Goal: Entertainment & Leisure: Consume media (video, audio)

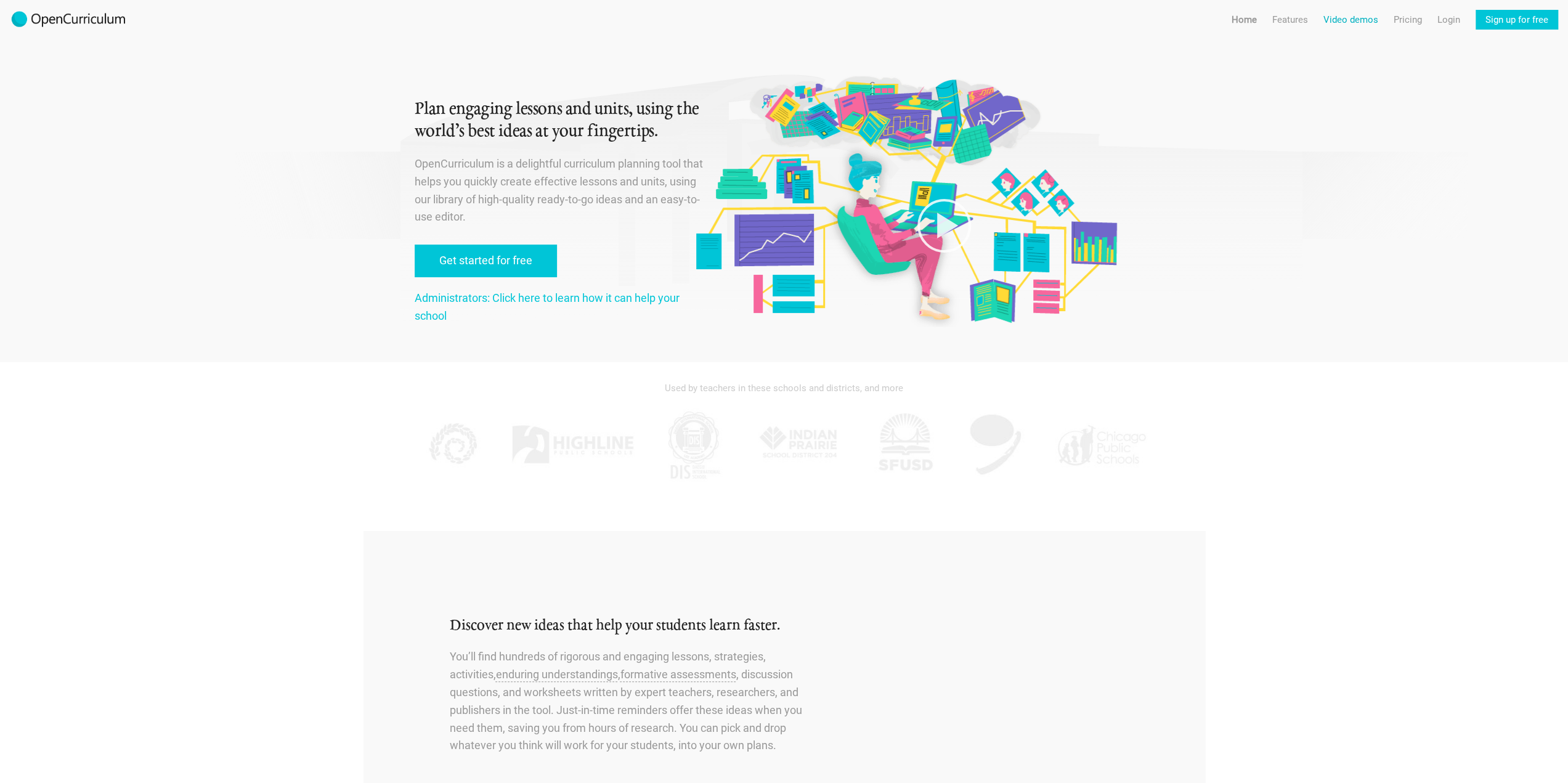
click at [1354, 20] on link "Video demos" at bounding box center [1351, 20] width 55 height 20
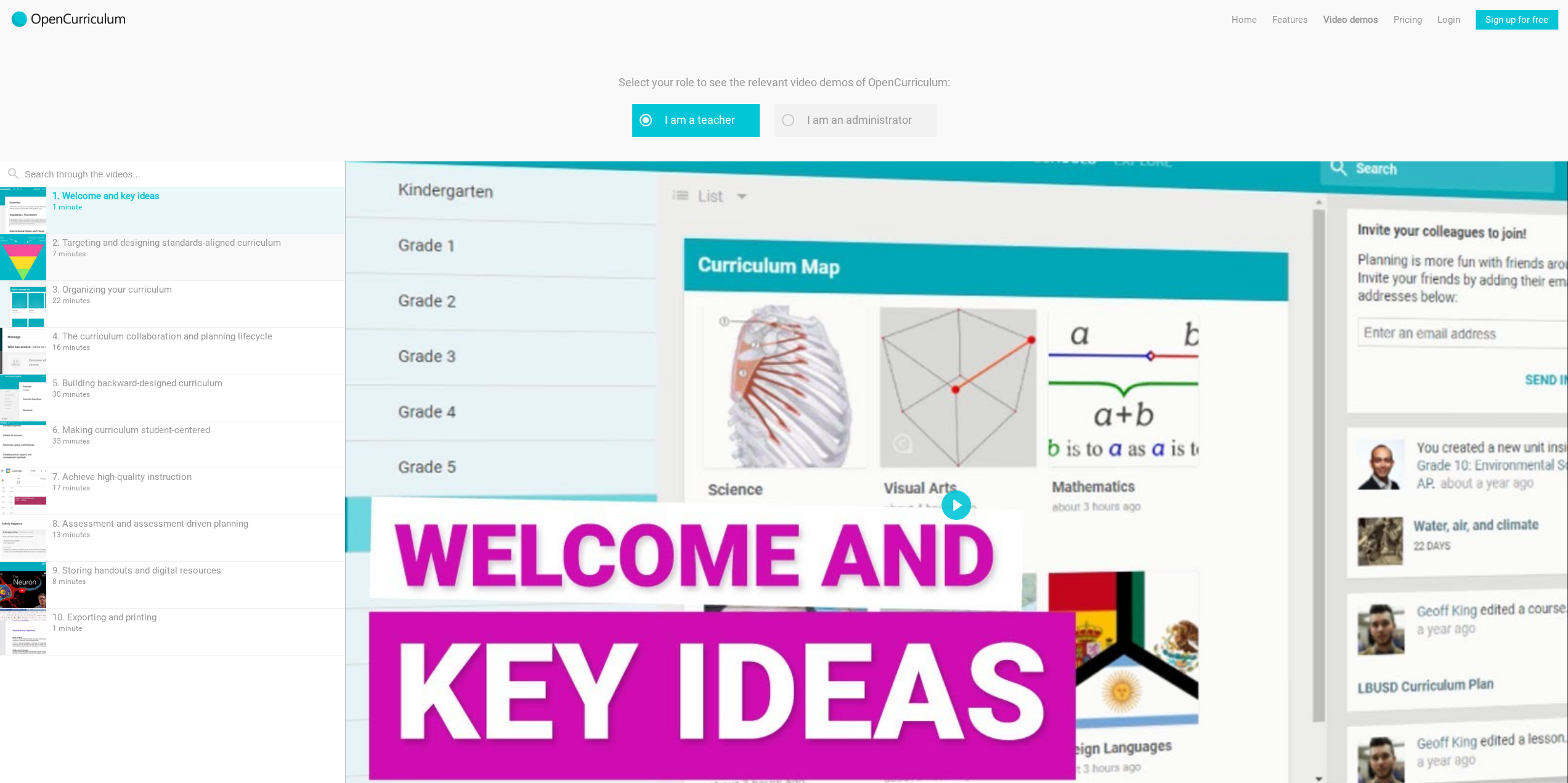
click at [164, 247] on div "2. Targeting and designing standards-aligned curriculum" at bounding box center [195, 242] width 286 height 11
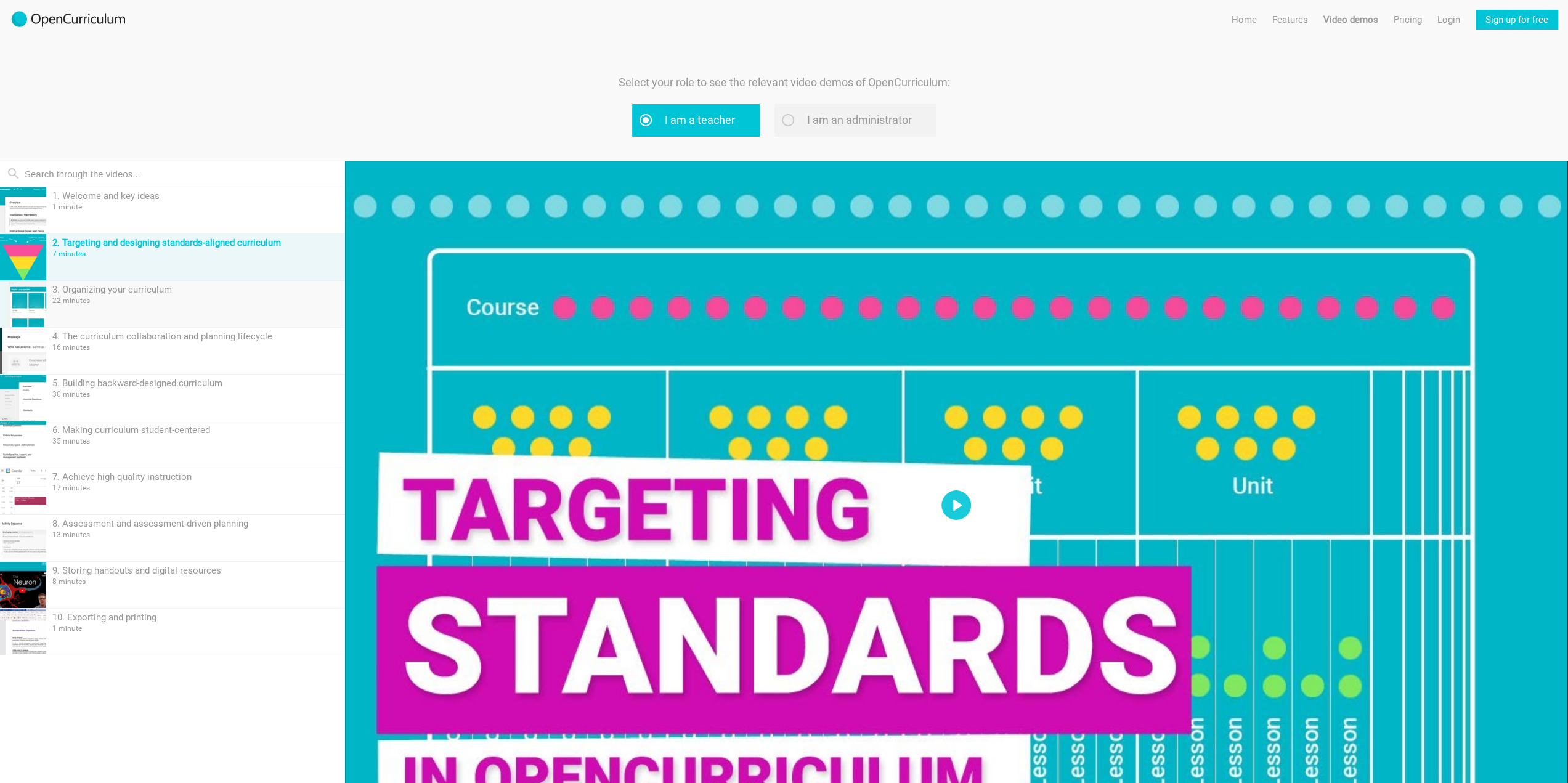
click at [178, 304] on div "3. Organizing your curriculum 22 minutes" at bounding box center [195, 304] width 299 height 46
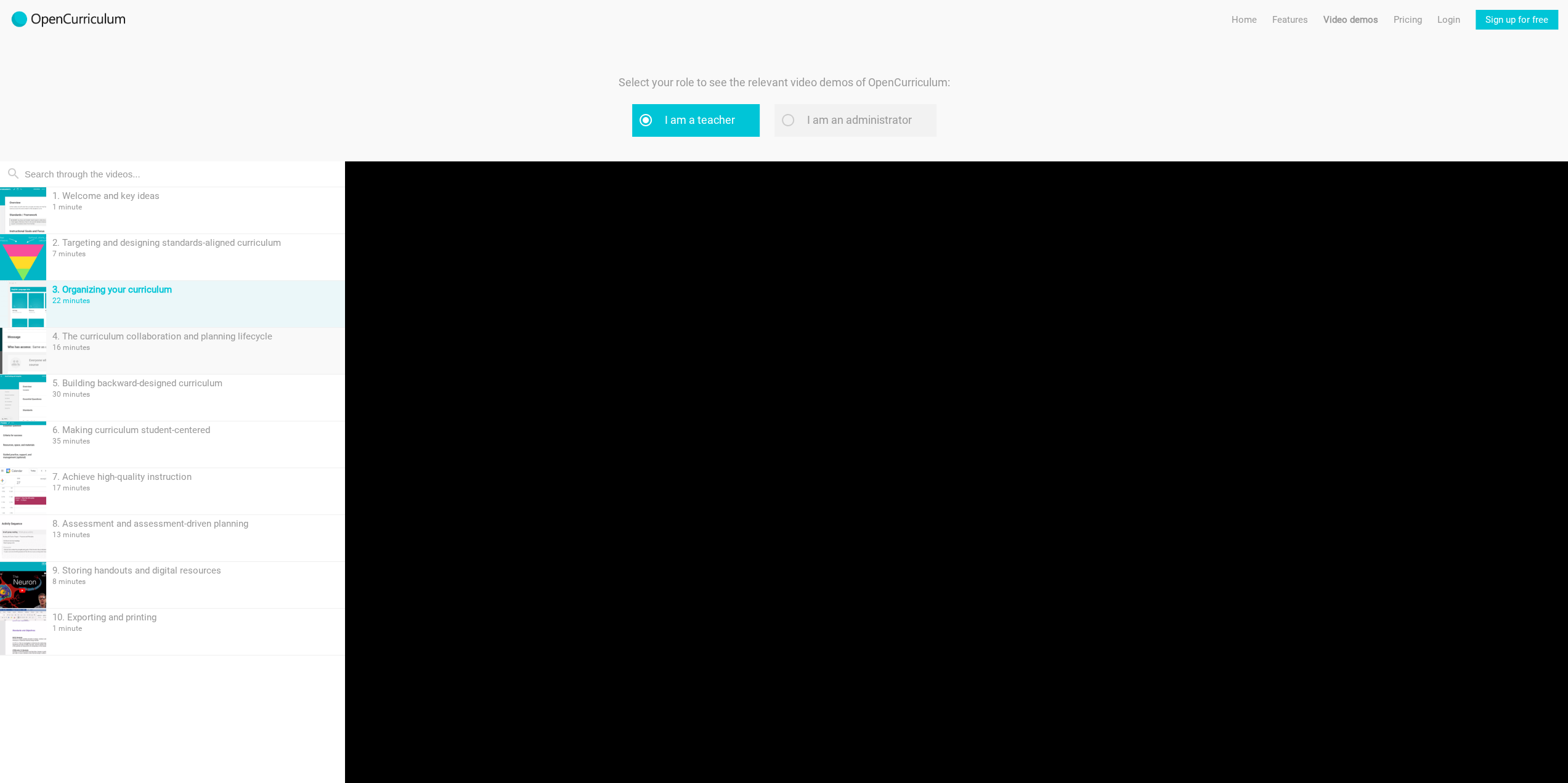
click at [185, 345] on div "16 minutes" at bounding box center [195, 347] width 286 height 8
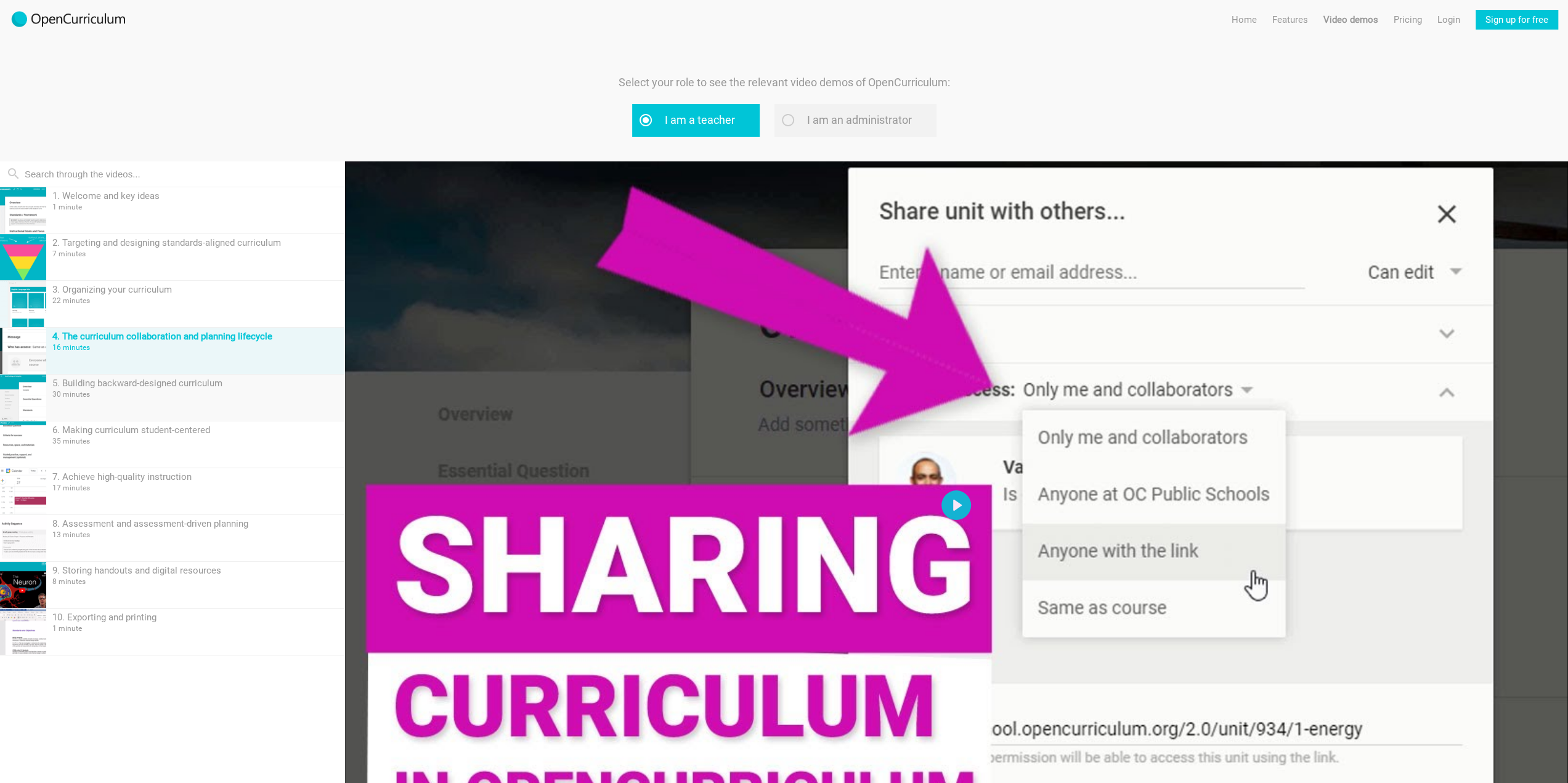
type input "0.02"
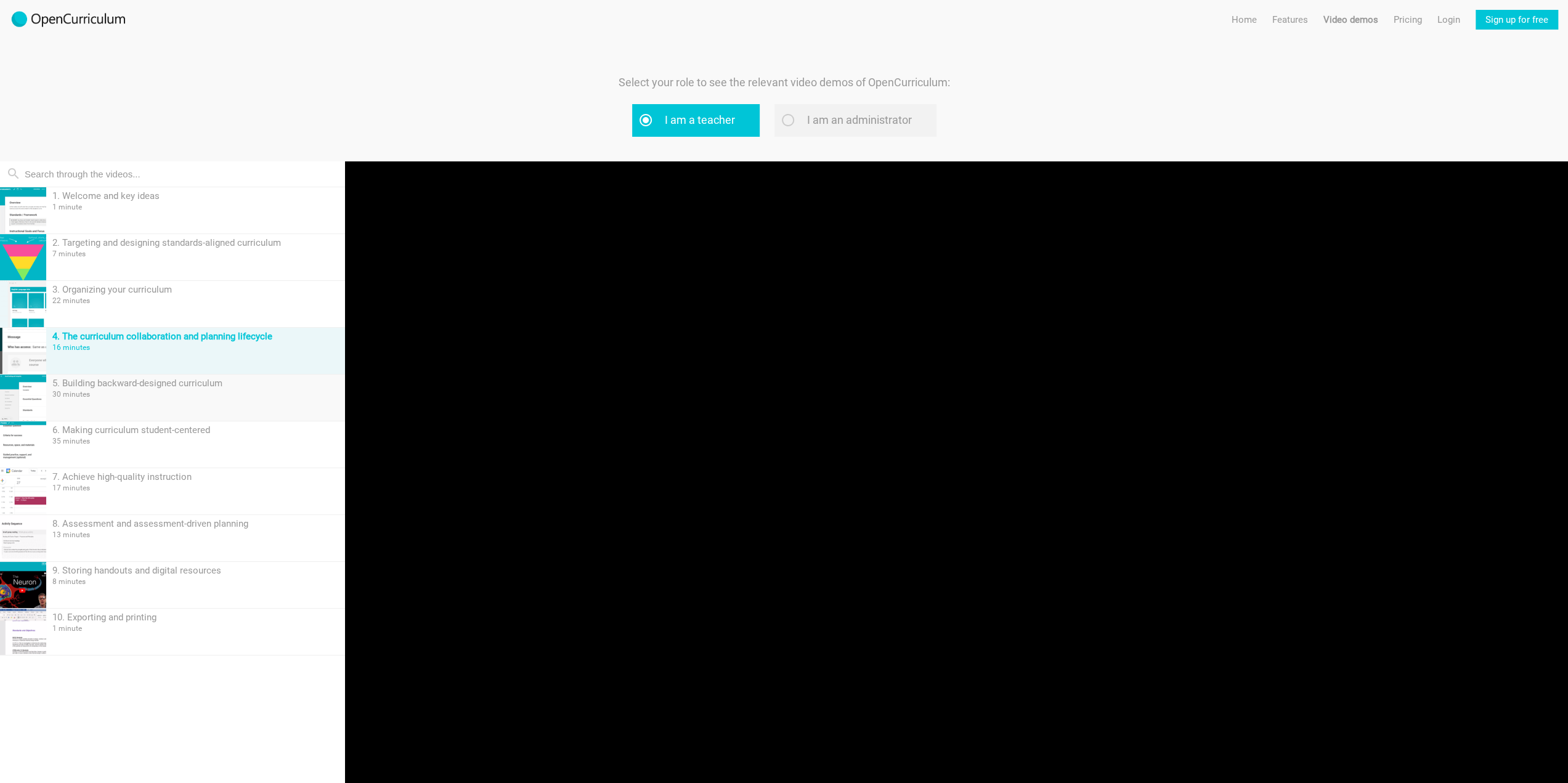
click at [163, 390] on div "30 minutes" at bounding box center [195, 394] width 286 height 8
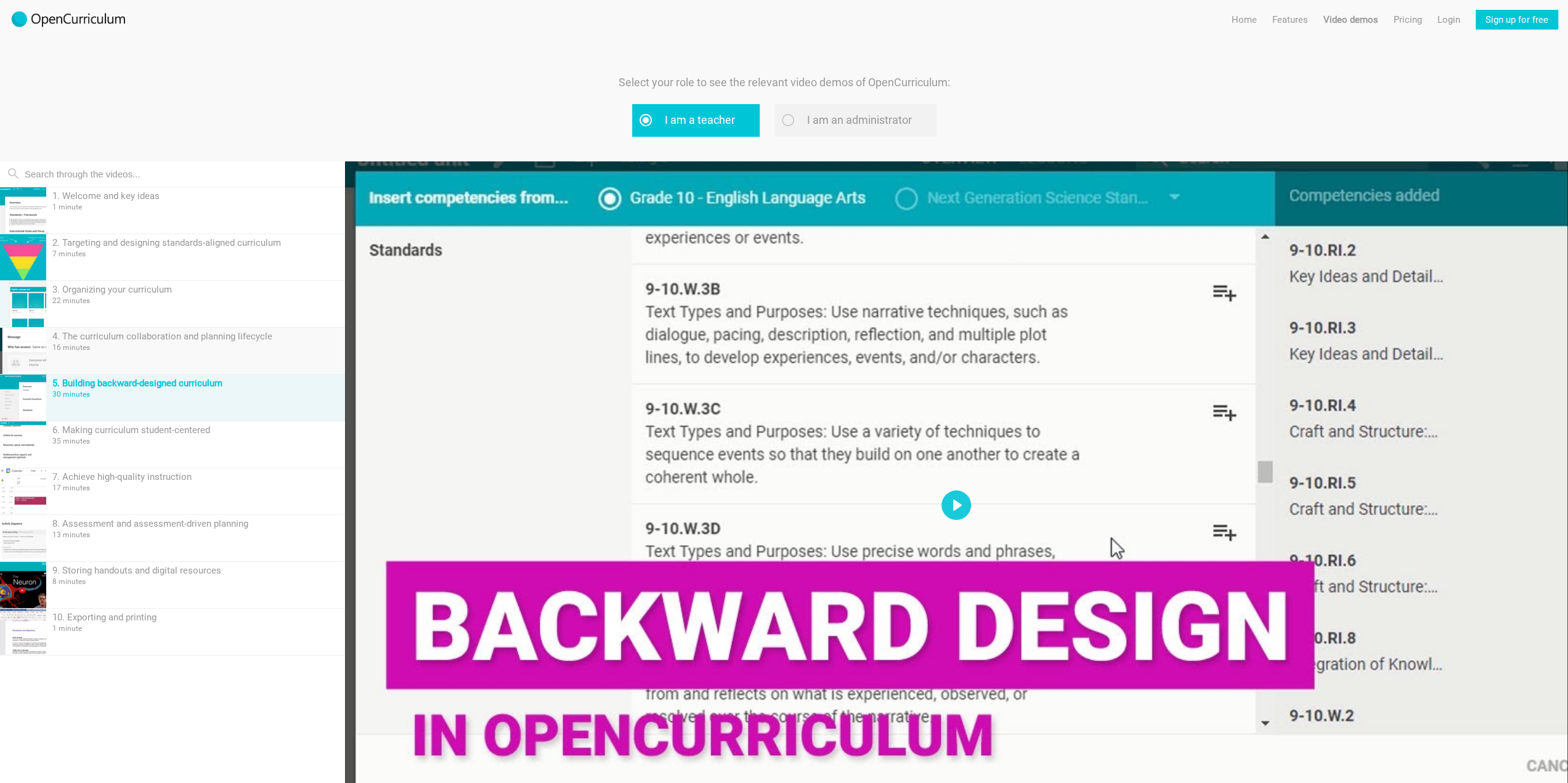
click at [156, 343] on div "16 minutes" at bounding box center [195, 347] width 286 height 8
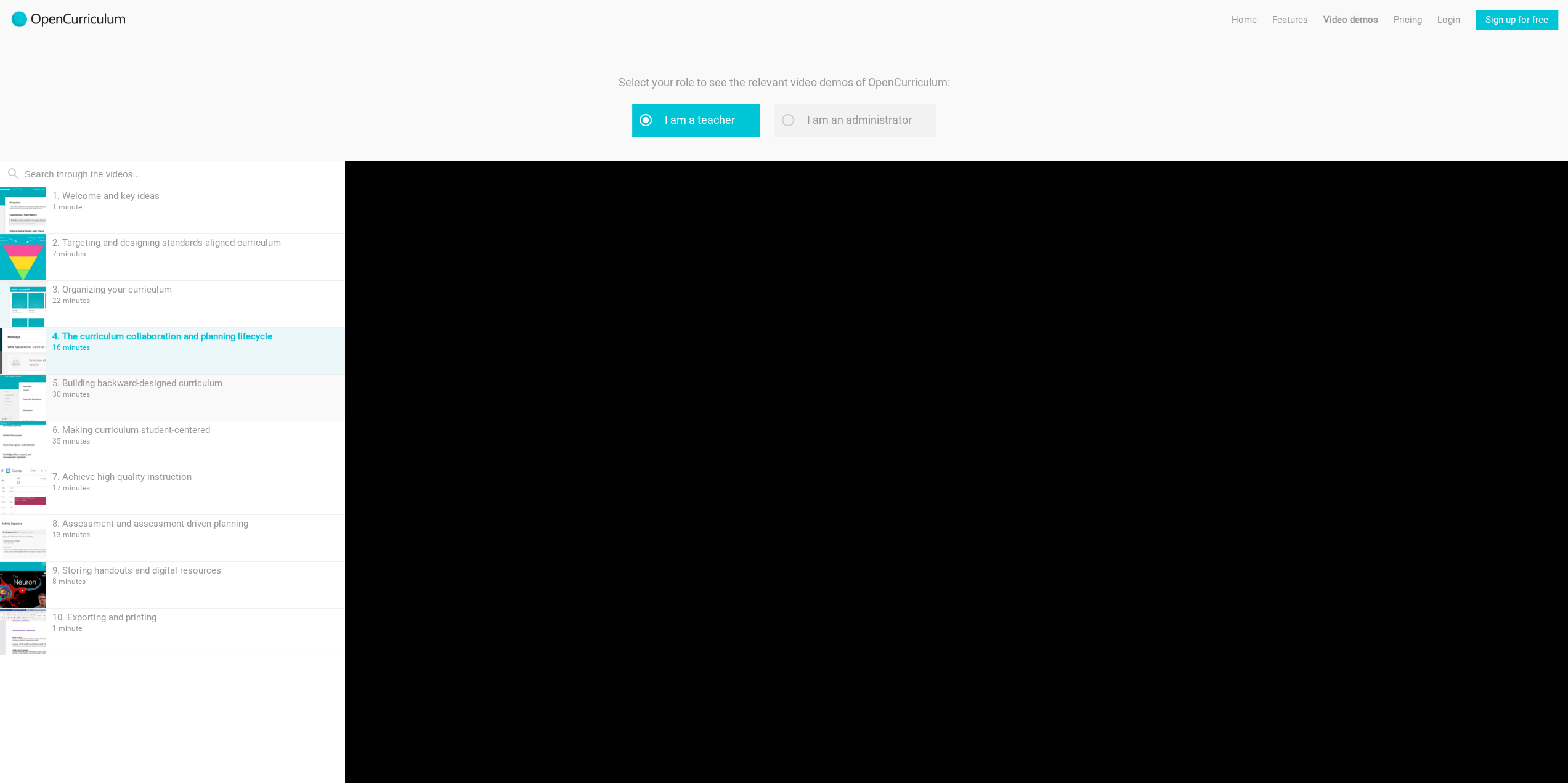
type input "0.28"
click at [153, 387] on div "5. Building backward-designed curriculum 30 minutes" at bounding box center [195, 397] width 299 height 46
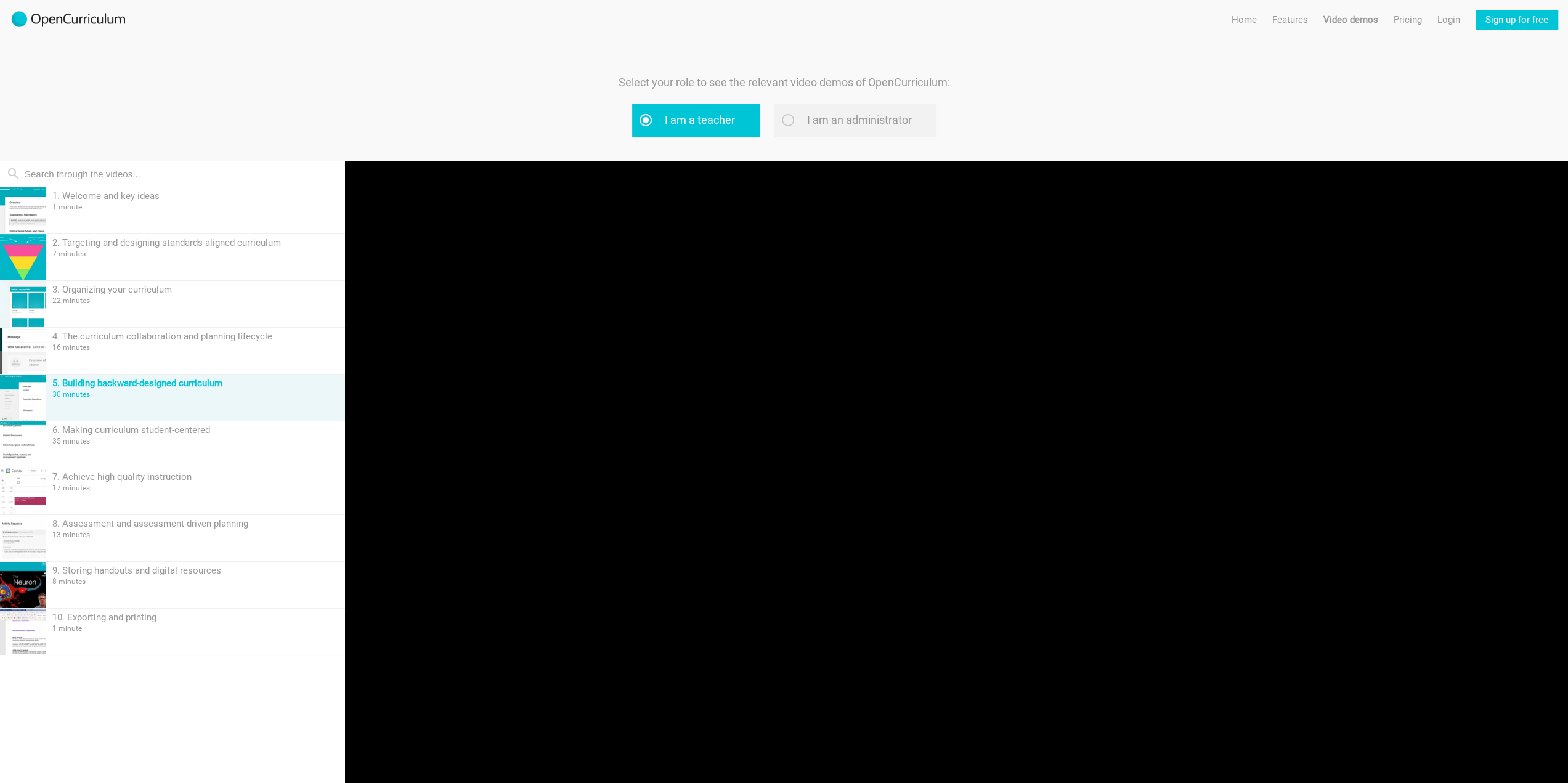
type input "1.17"
